Goal: Information Seeking & Learning: Learn about a topic

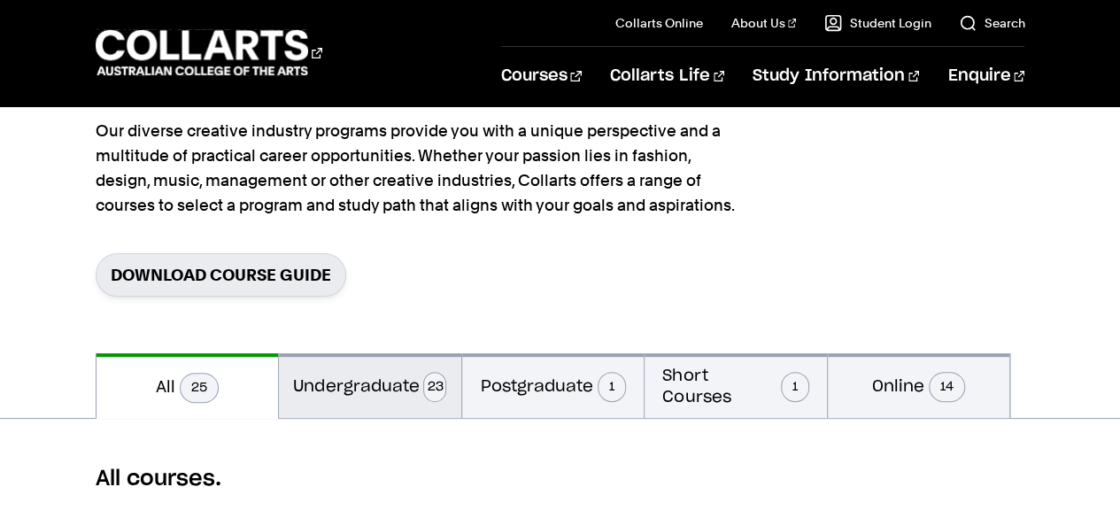
scroll to position [177, 0]
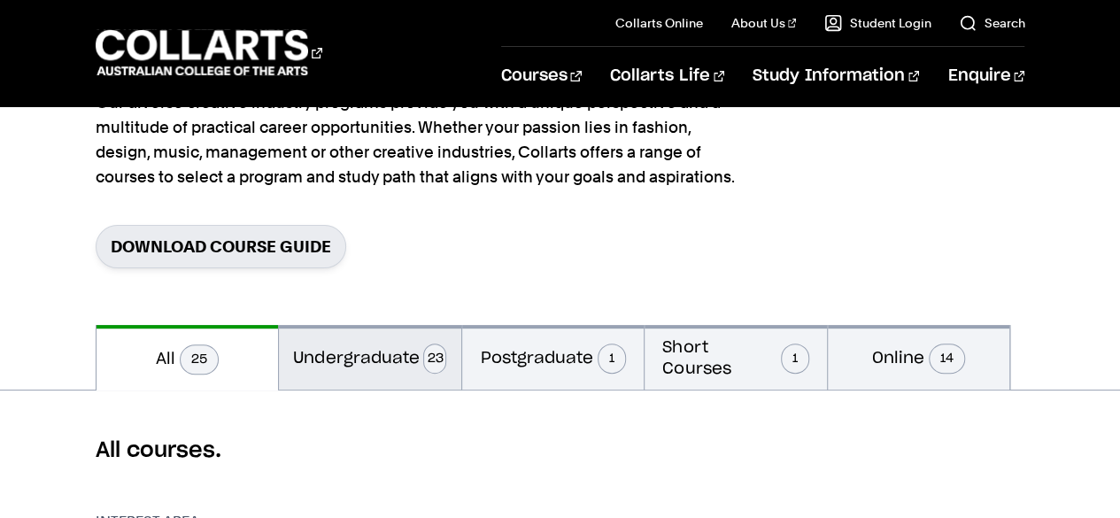
click at [384, 370] on button "Undergraduate 23" at bounding box center [370, 357] width 182 height 65
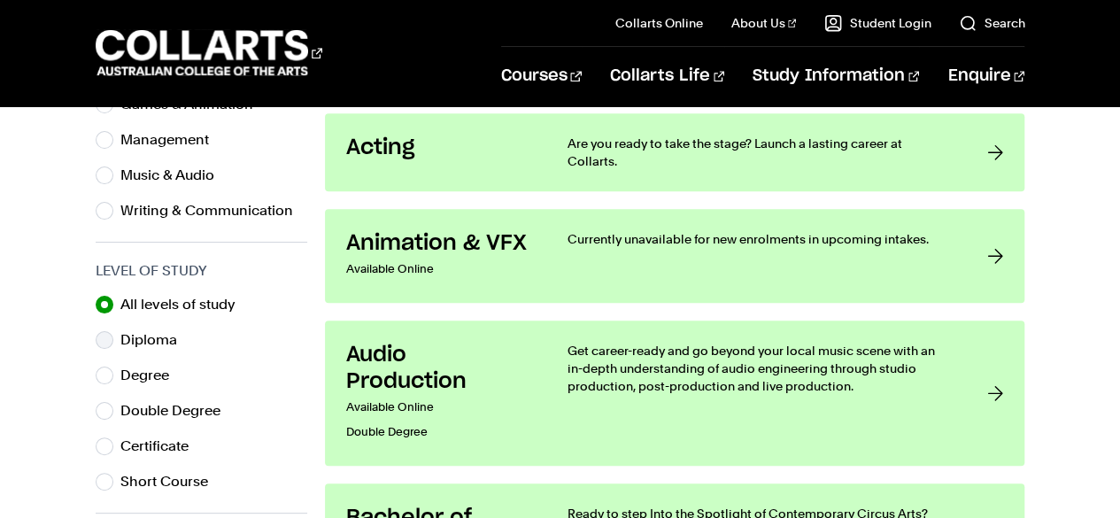
scroll to position [797, 0]
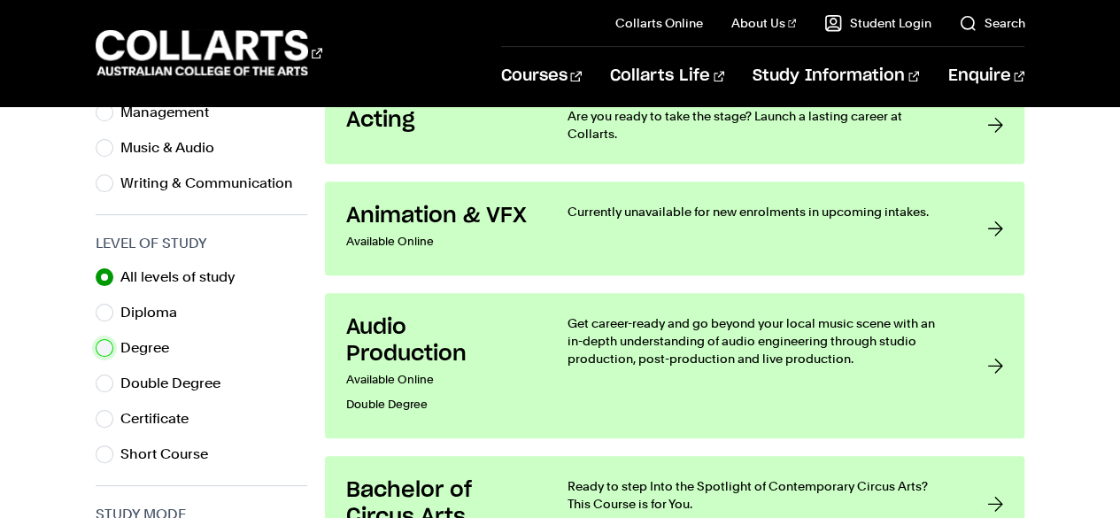
click at [97, 344] on input "Degree" at bounding box center [105, 348] width 18 height 18
radio input "true"
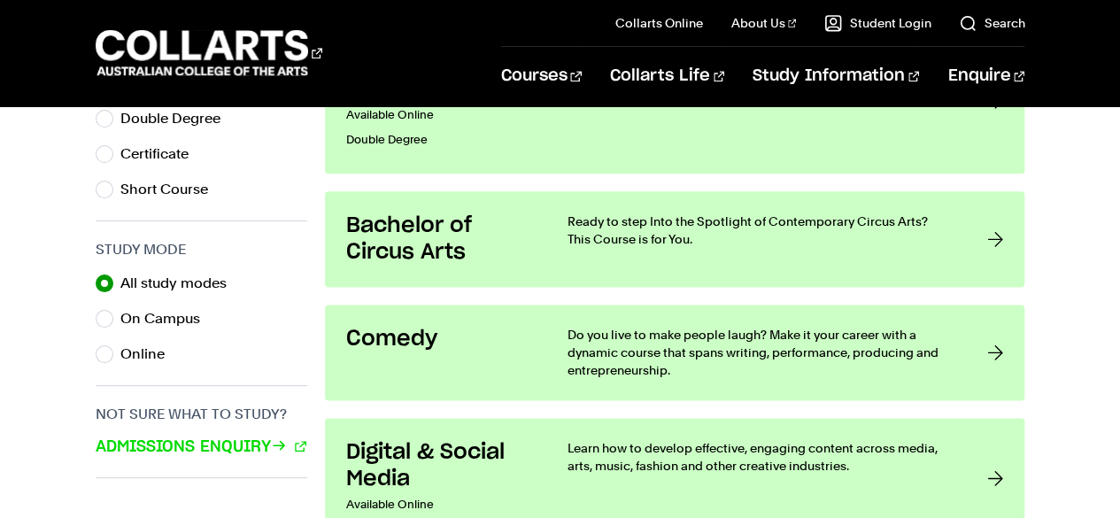
scroll to position [1063, 0]
click at [100, 316] on input "On Campus" at bounding box center [105, 318] width 18 height 18
radio input "true"
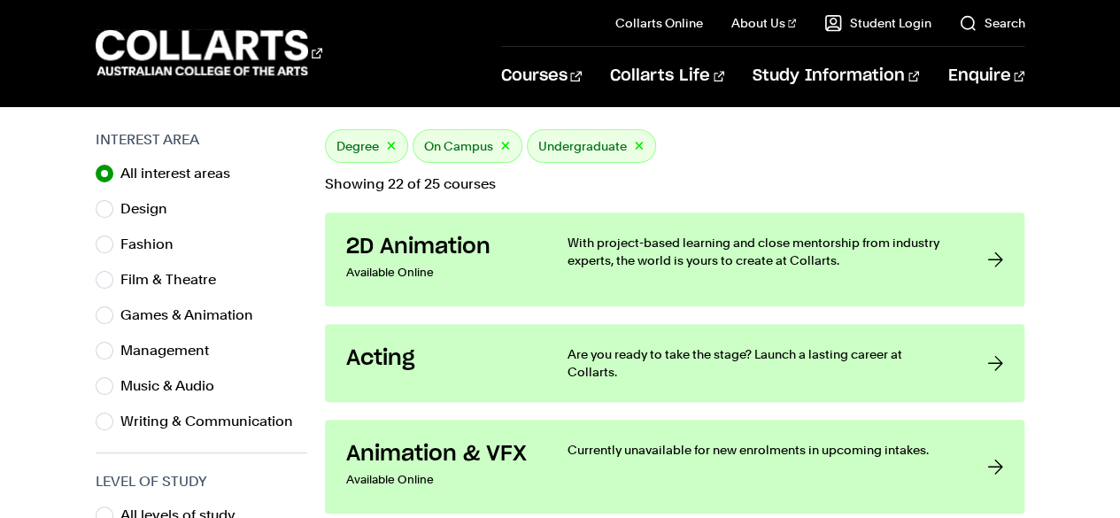
scroll to position [531, 0]
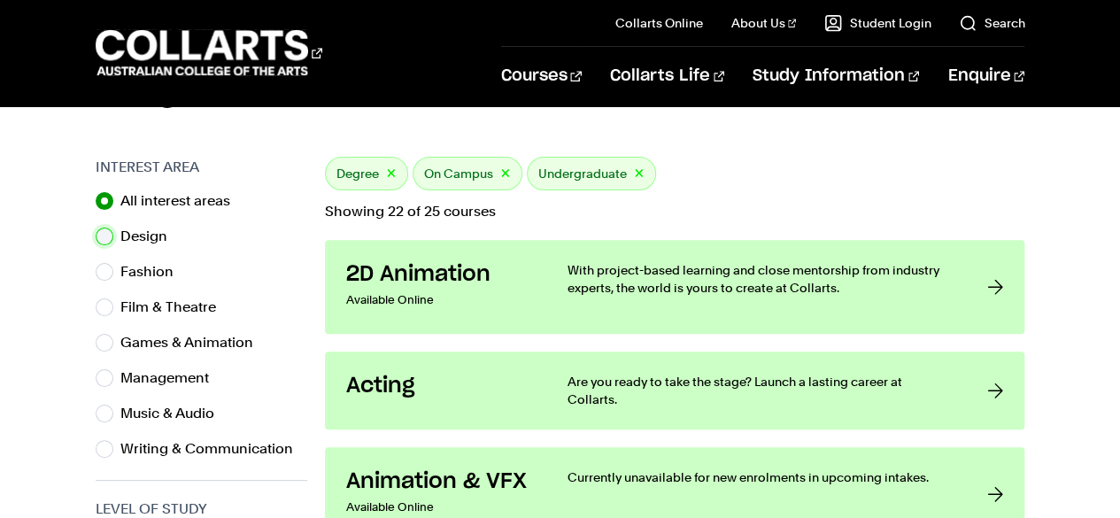
click at [103, 238] on input "Design" at bounding box center [105, 237] width 18 height 18
radio input "true"
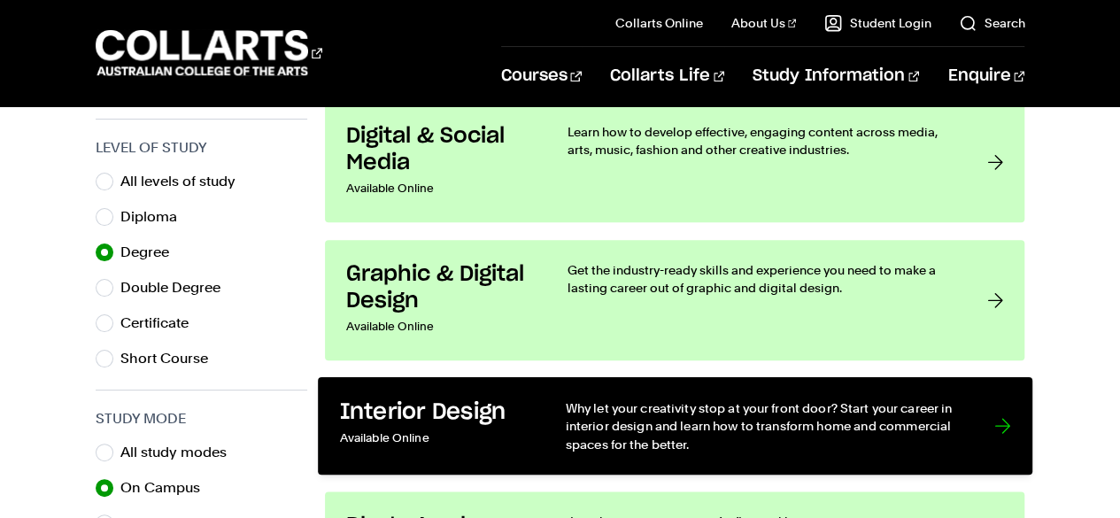
scroll to position [885, 0]
